Goal: Task Accomplishment & Management: Manage account settings

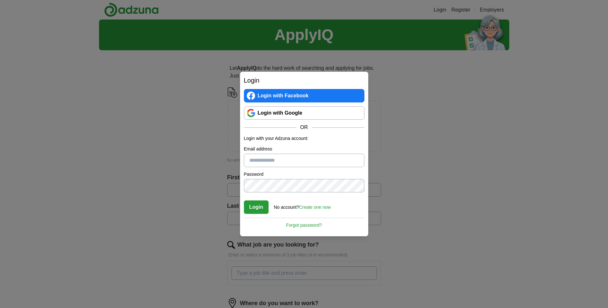
type input "**********"
click at [261, 207] on button "Login" at bounding box center [256, 207] width 25 height 13
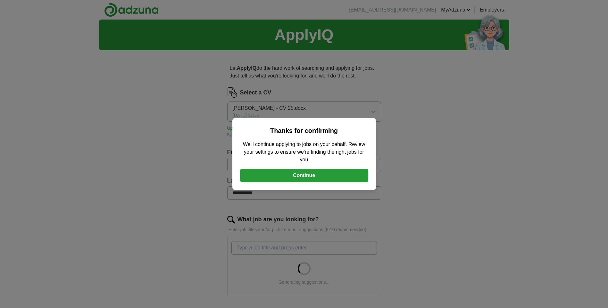
click at [314, 180] on button "Continue" at bounding box center [304, 175] width 128 height 13
